Goal: Transaction & Acquisition: Purchase product/service

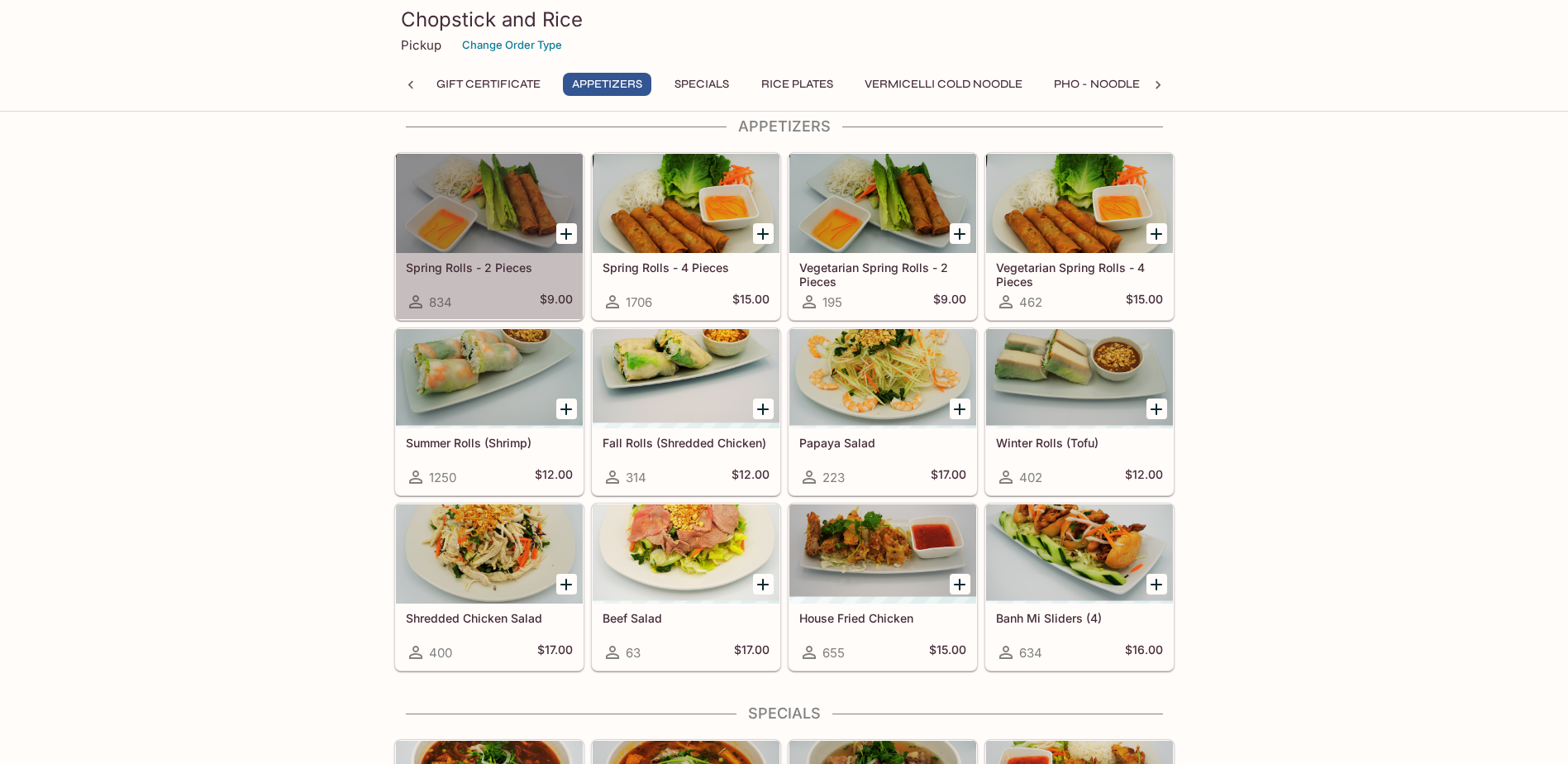
click at [509, 283] on div "Spring Rolls - 2 Pieces 834 $9.00" at bounding box center [489, 286] width 187 height 66
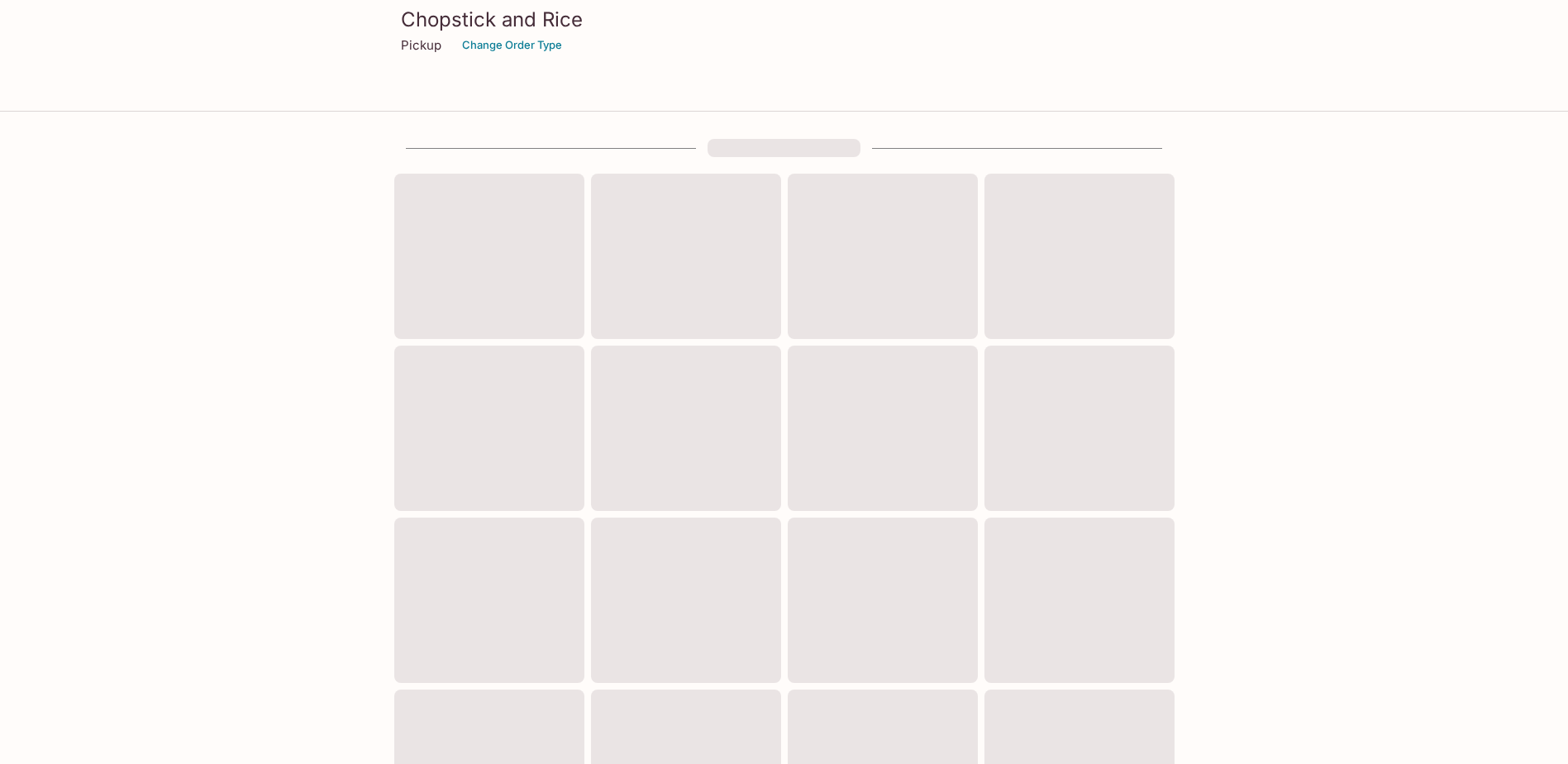
scroll to position [83, 0]
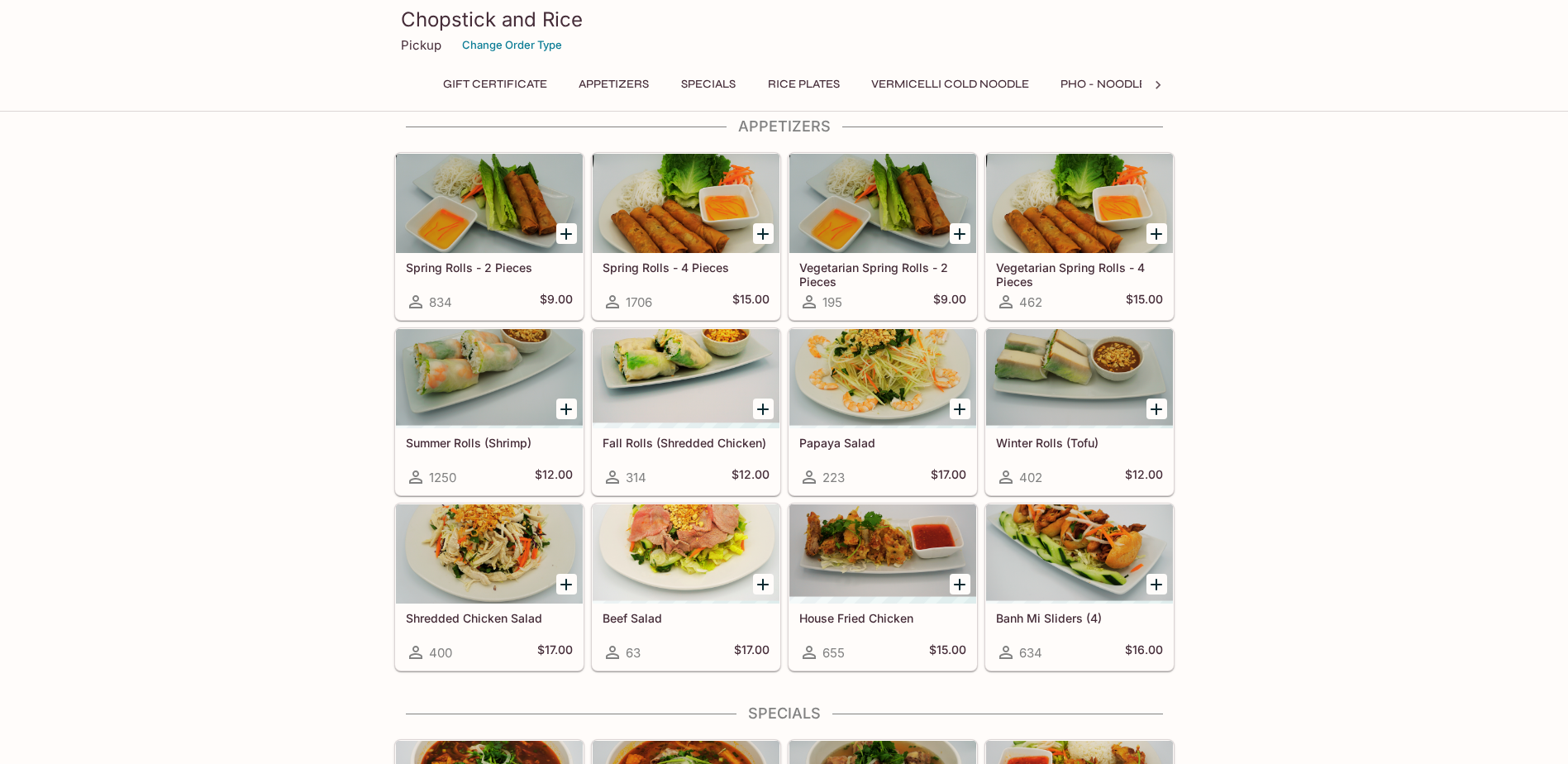
drag, startPoint x: 1400, startPoint y: 427, endPoint x: 1394, endPoint y: 407, distance: 20.9
drag, startPoint x: 1470, startPoint y: 328, endPoint x: 1433, endPoint y: 333, distance: 37.3
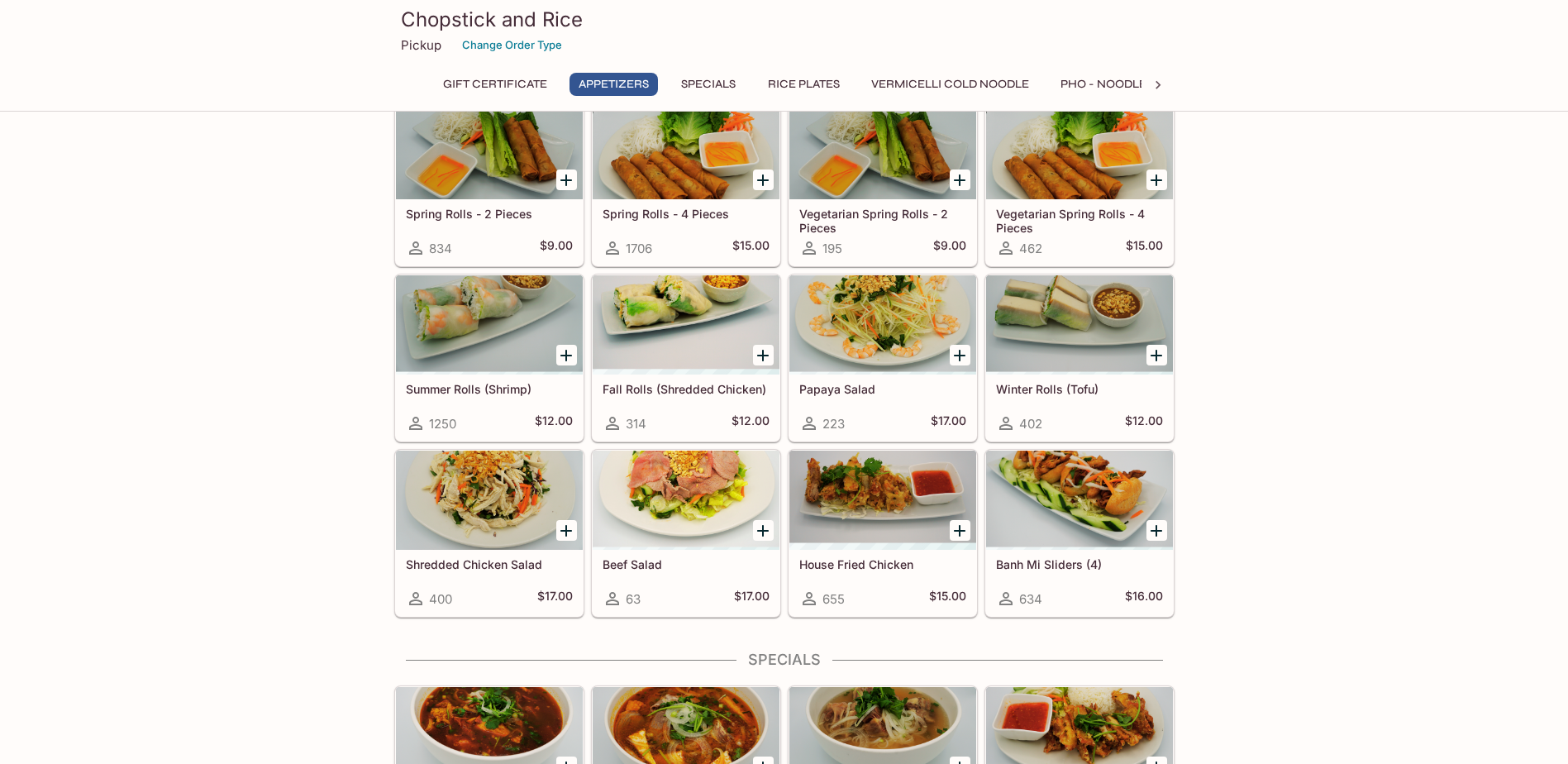
scroll to position [166, 0]
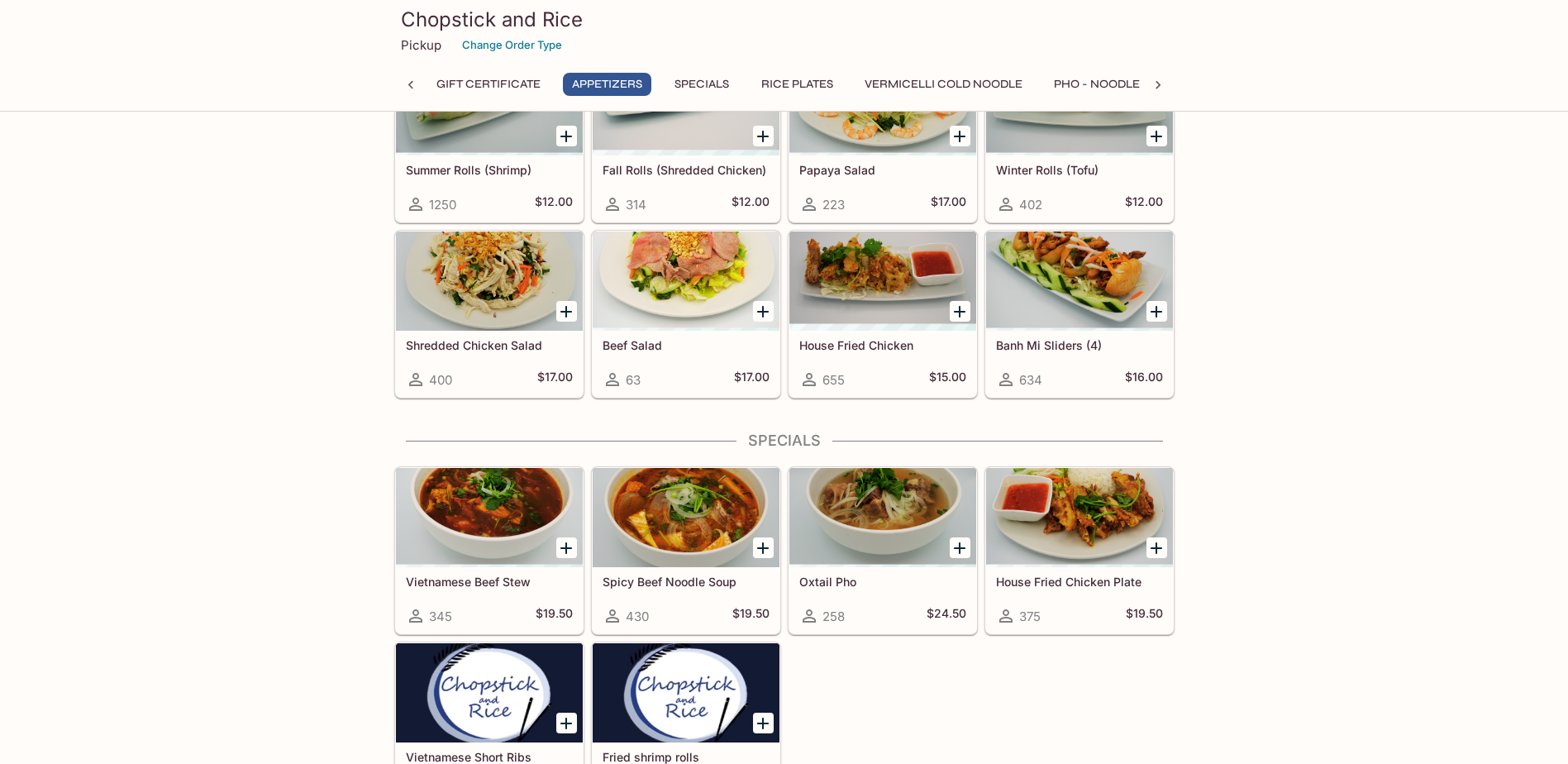
scroll to position [496, 0]
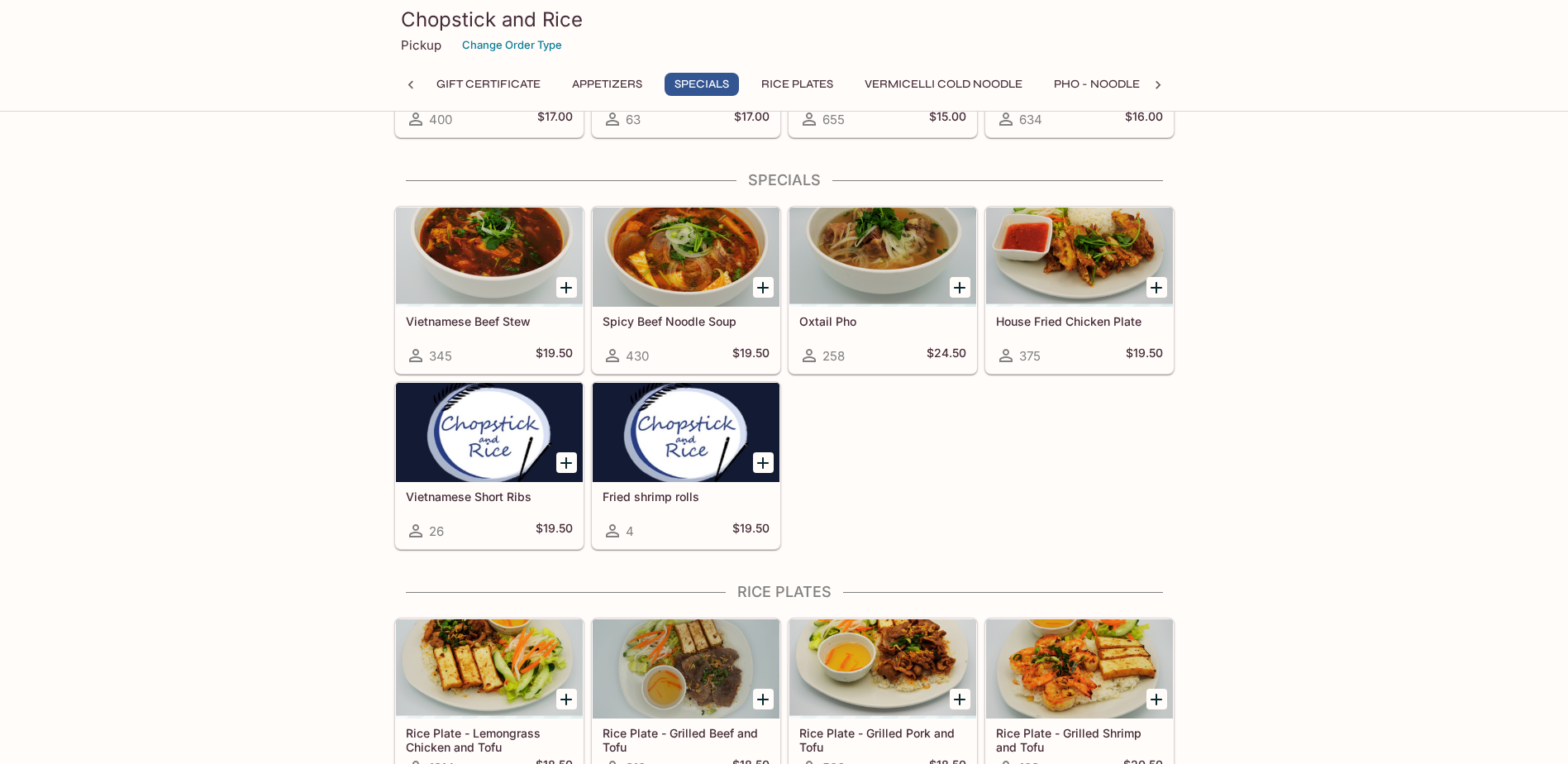
scroll to position [579, 0]
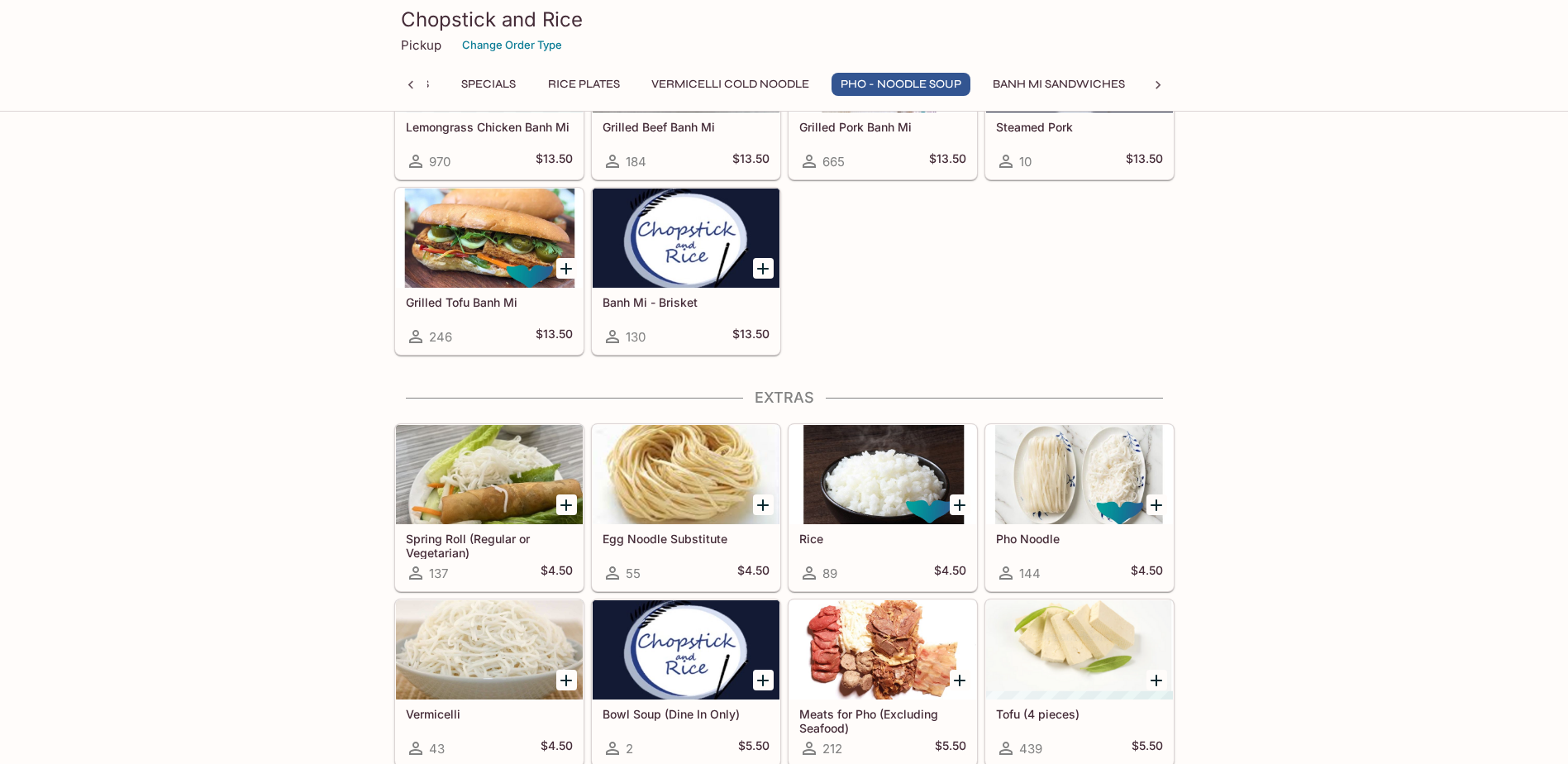
scroll to position [2729, 0]
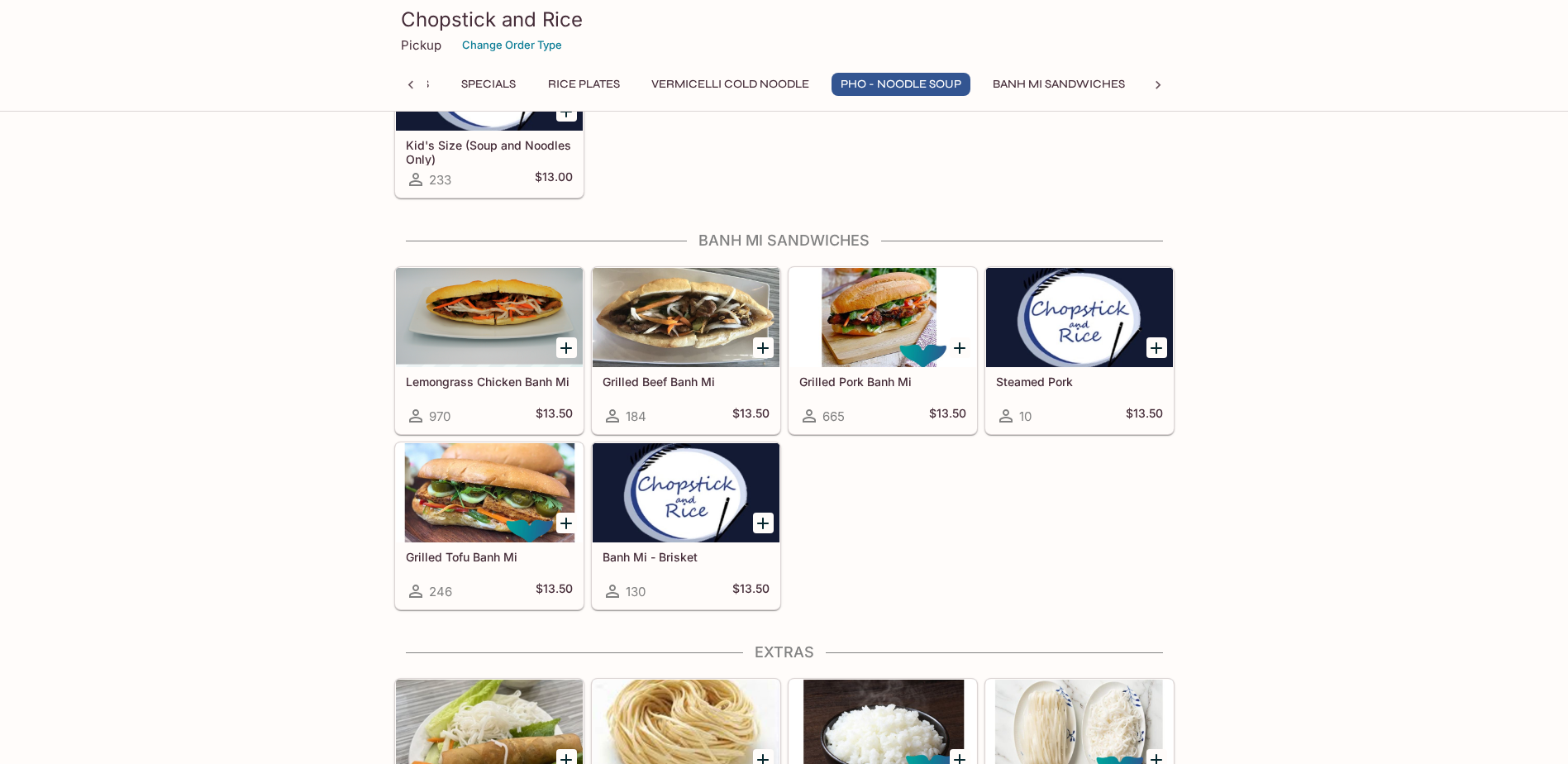
drag, startPoint x: 1367, startPoint y: 403, endPoint x: 1369, endPoint y: 360, distance: 43.0
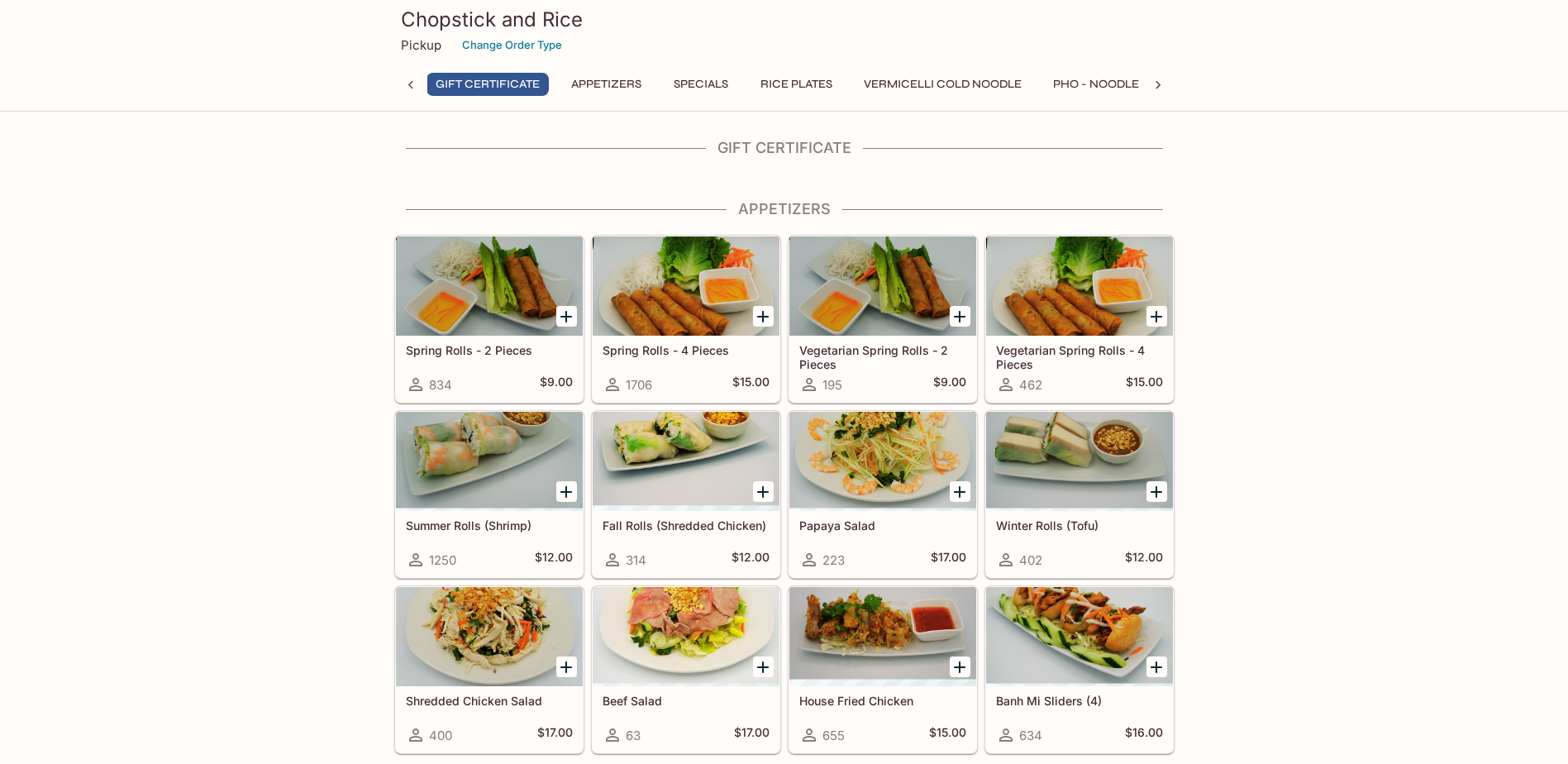
scroll to position [0, 7]
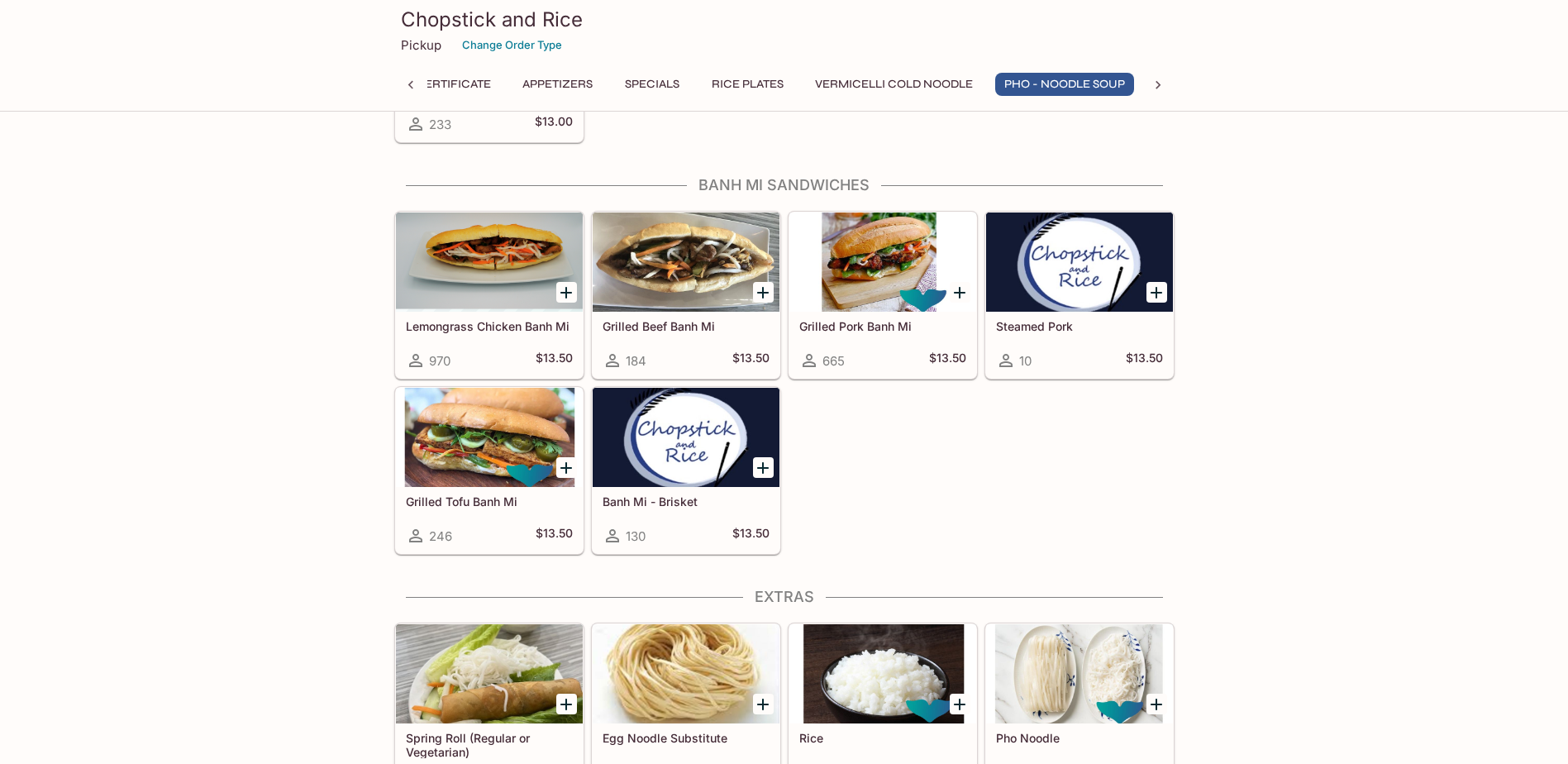
scroll to position [2812, 0]
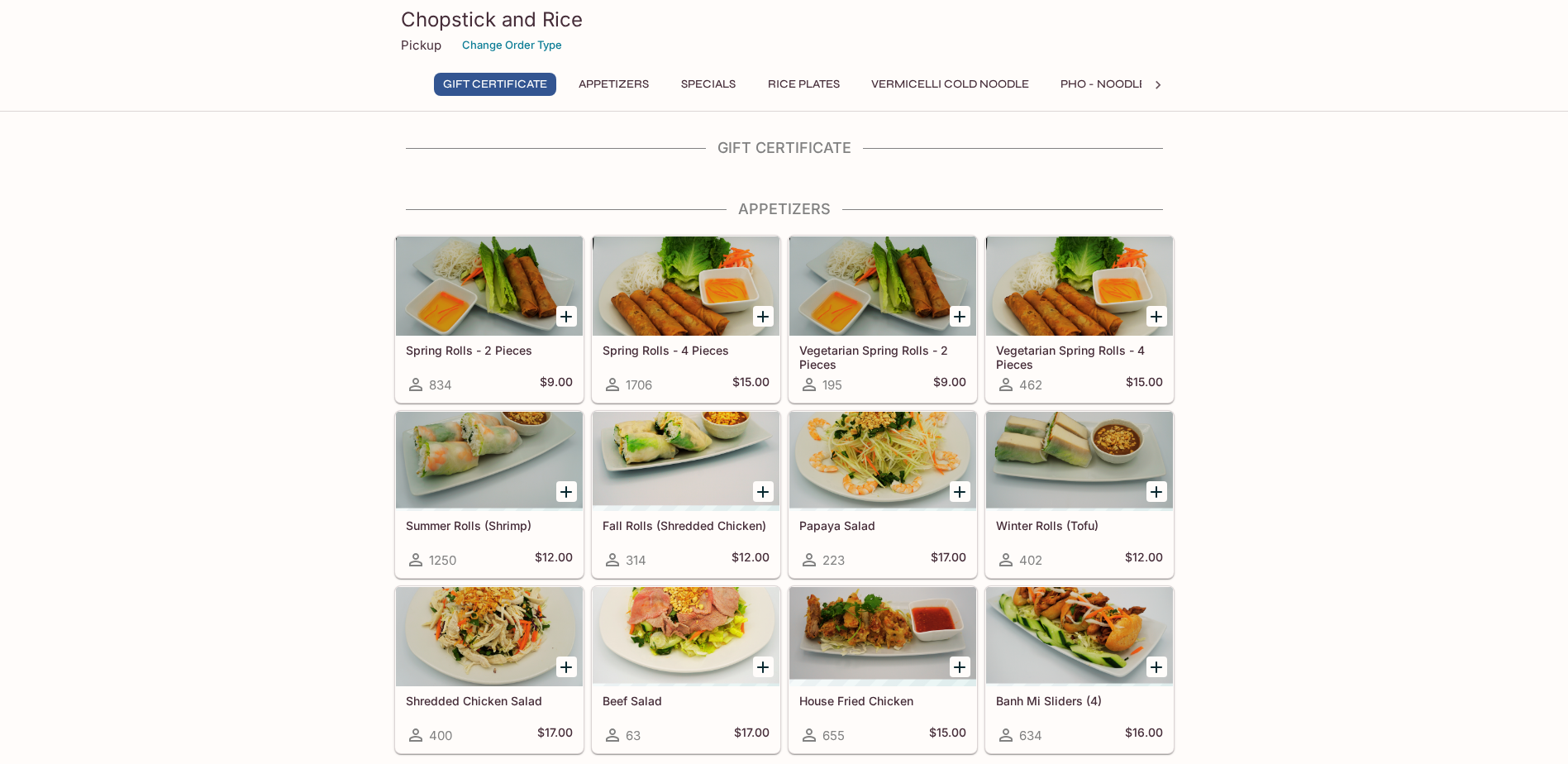
scroll to position [83, 0]
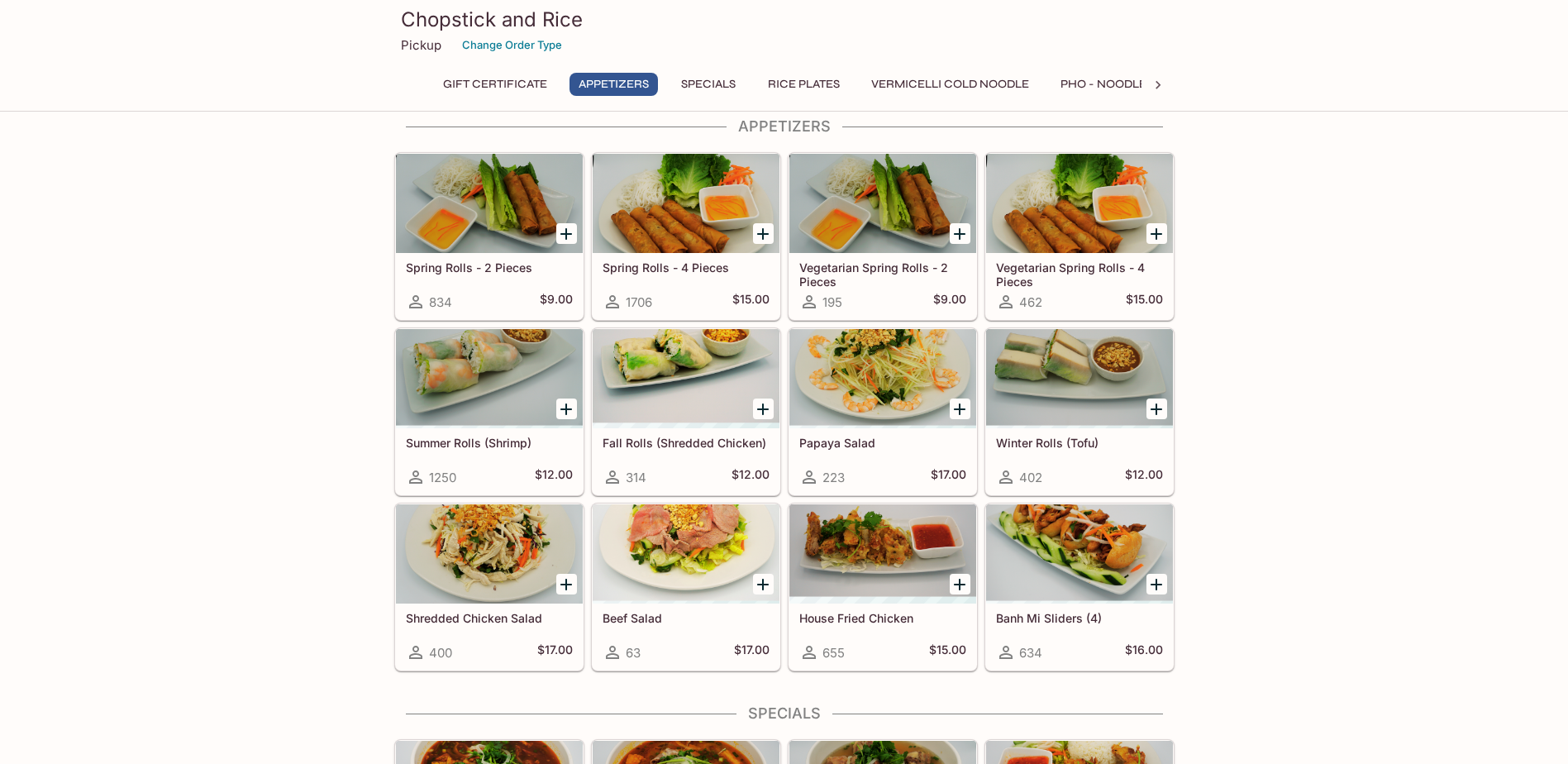
drag, startPoint x: 1274, startPoint y: 285, endPoint x: 1246, endPoint y: 276, distance: 29.4
